Goal: Find specific page/section: Find specific page/section

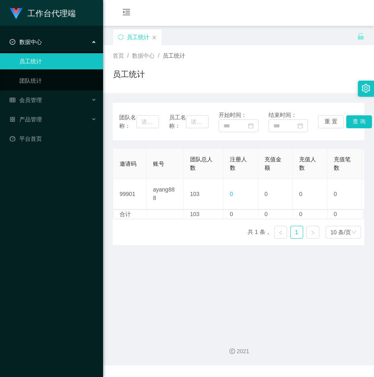
click at [189, 267] on main "关闭左侧 关闭右侧 关闭其它 刷新页面 员工统计 首页 / 数据中心 / 员工统计 / 员工统计 团队名称： 员工名称： 开始时间： 结束时间： 重 置 查 …" at bounding box center [238, 177] width 271 height 302
